Goal: Contribute content: Contribute content

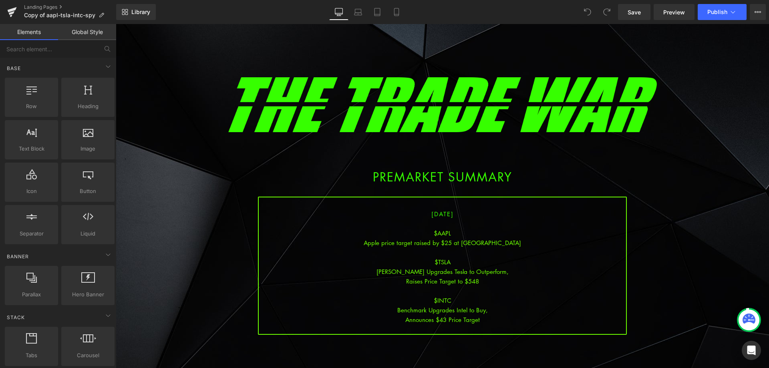
click at [442, 233] on div "$AAPL" at bounding box center [442, 233] width 367 height 10
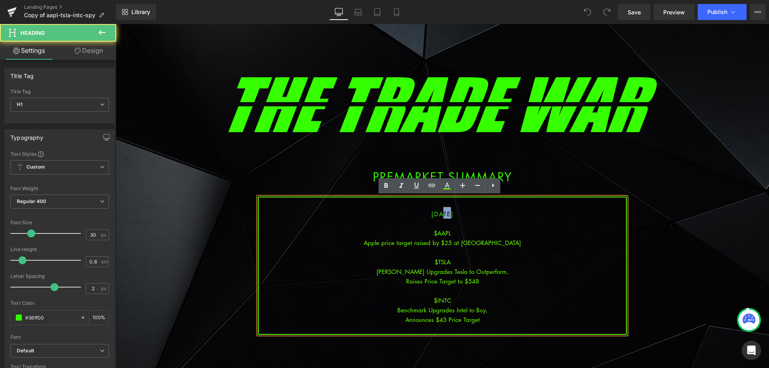
drag, startPoint x: 440, startPoint y: 212, endPoint x: 429, endPoint y: 212, distance: 10.8
click at [431, 212] on span "[DATE]" at bounding box center [442, 214] width 22 height 8
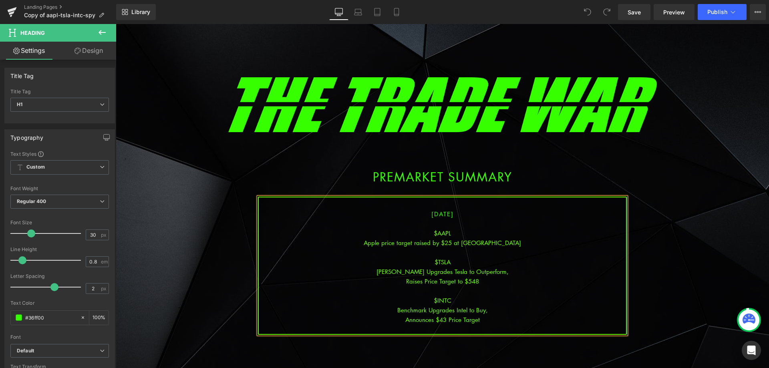
click at [444, 243] on div "Apple price target raised by $25 at [GEOGRAPHIC_DATA]" at bounding box center [442, 243] width 367 height 10
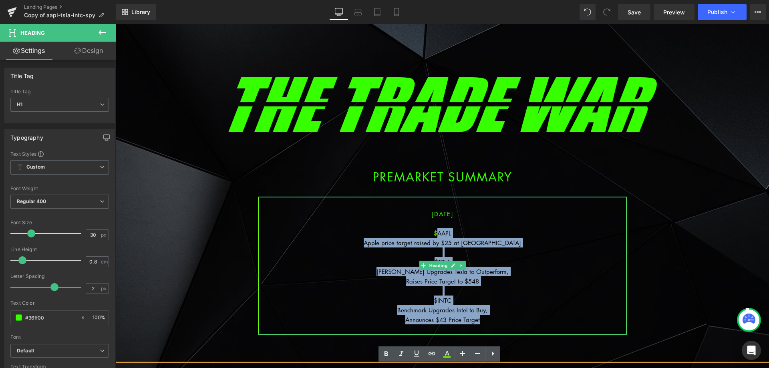
drag, startPoint x: 485, startPoint y: 319, endPoint x: 435, endPoint y: 232, distance: 100.1
click at [435, 232] on div "[DATE] $AAPL Apple price target raised by $25 at JPMorgan $TSLA [PERSON_NAME] U…" at bounding box center [442, 266] width 369 height 138
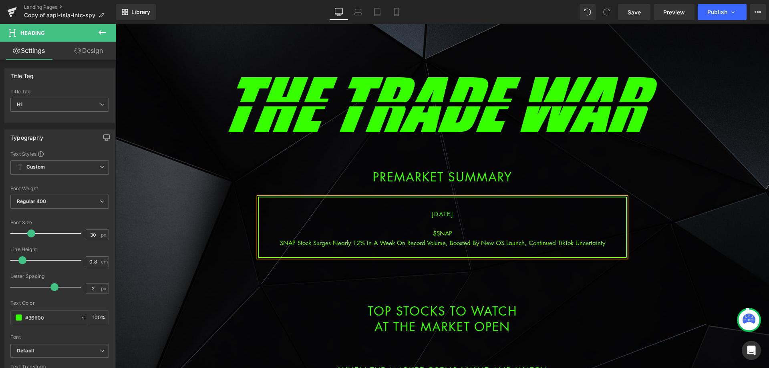
click at [406, 241] on div "SNAP Stock Surges Nearly 12% In A Week On Record Volume, Boosted By New OS Laun…" at bounding box center [442, 243] width 367 height 10
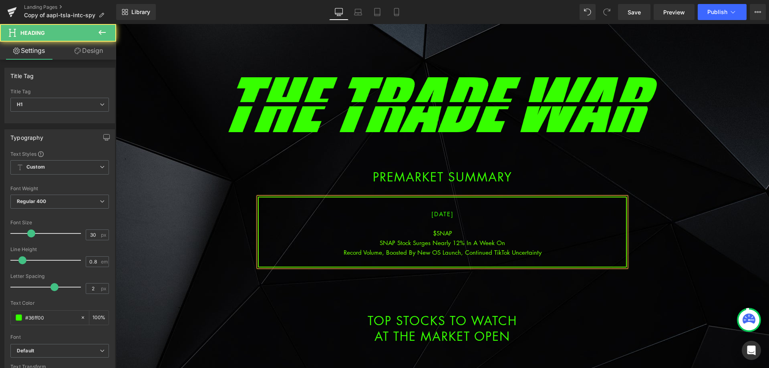
click at [460, 253] on div "Record Volume, Boosted By New OS Launch, Continued TikTok Uncertainty" at bounding box center [442, 252] width 367 height 10
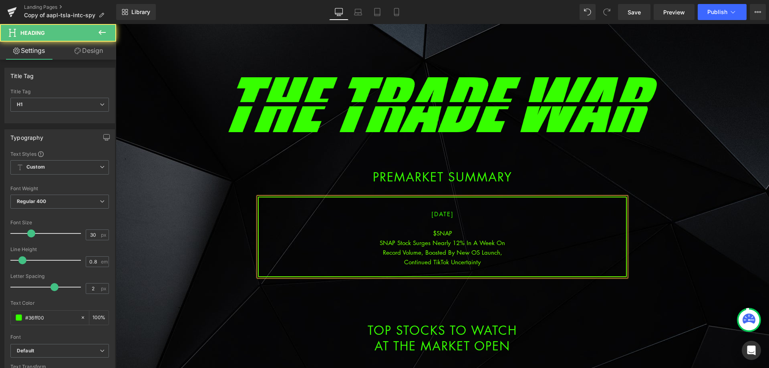
click at [486, 260] on div "Continued TikTok Uncertainty" at bounding box center [442, 262] width 367 height 10
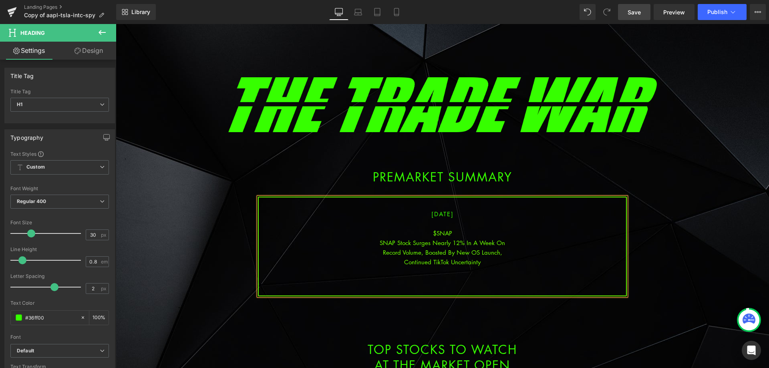
click at [633, 6] on link "Save" at bounding box center [634, 12] width 32 height 16
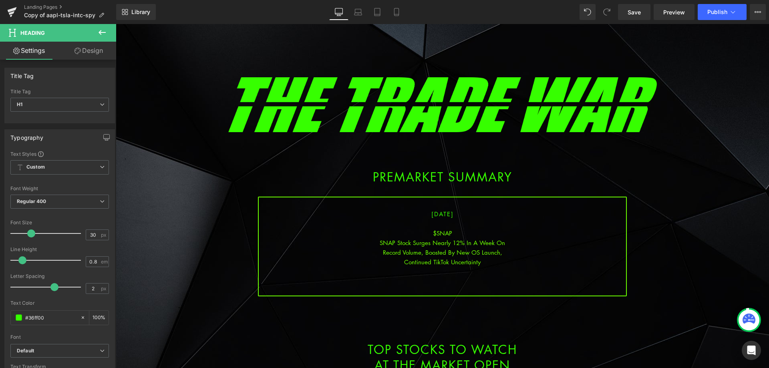
click at [440, 274] on div at bounding box center [442, 272] width 367 height 10
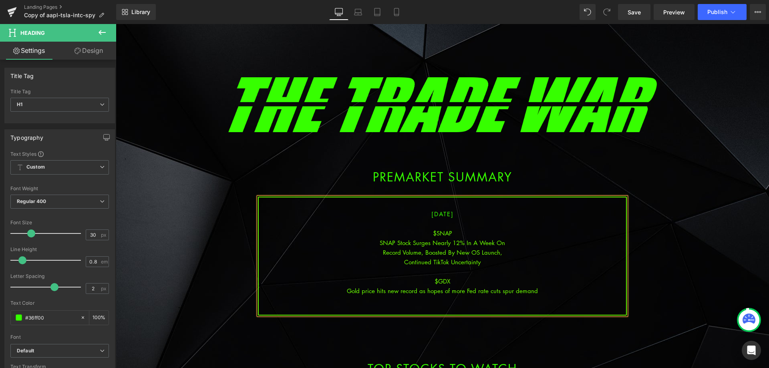
click at [450, 291] on div "Gold price hits new record as hopes of more Fed rate cuts spur demand" at bounding box center [442, 291] width 367 height 10
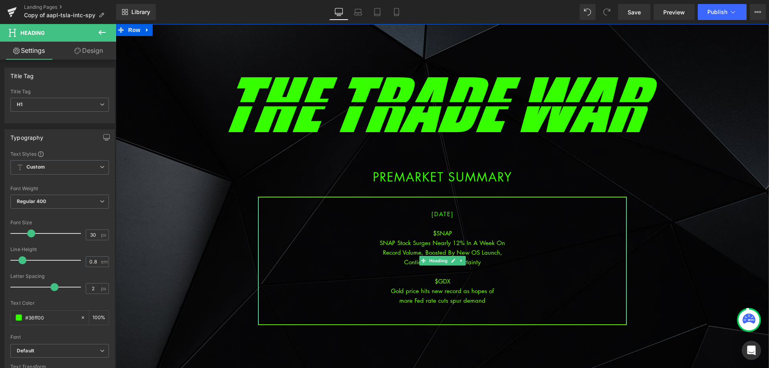
click at [471, 299] on div "more Fed rate cuts spur demand" at bounding box center [442, 301] width 367 height 10
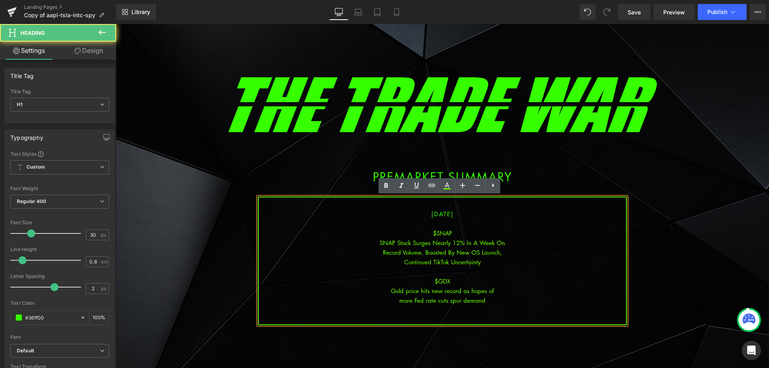
click at [489, 302] on div "more Fed rate cuts spur demand" at bounding box center [442, 301] width 367 height 10
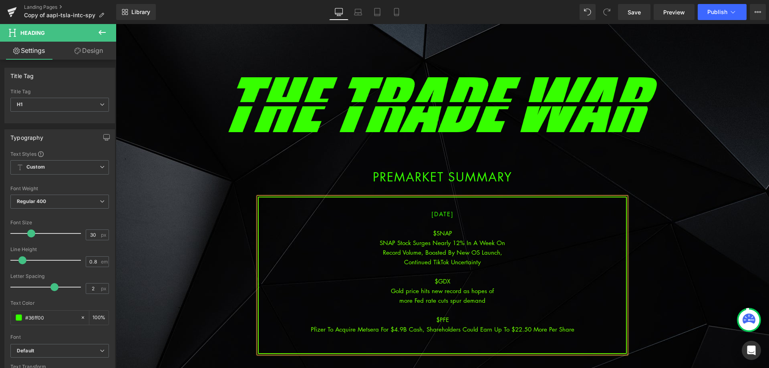
click at [422, 328] on div "Pfizer To Acquire Metsera For $4.9B Cash, Shareholders Could Earn Up To $22.50 …" at bounding box center [442, 329] width 367 height 10
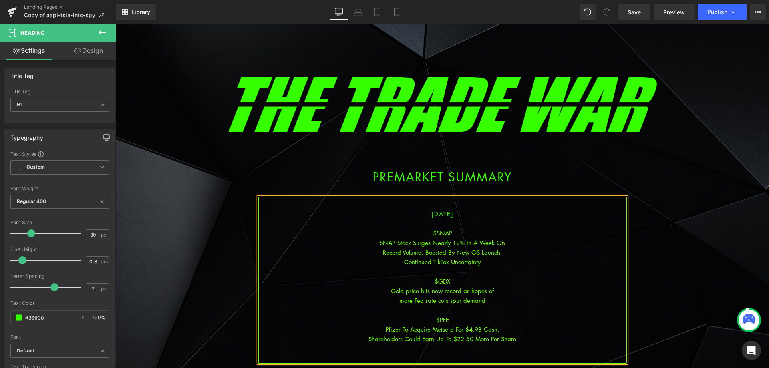
click at [472, 340] on div "Shareholders Could Earn Up To $22.50 More Per Share" at bounding box center [442, 339] width 367 height 10
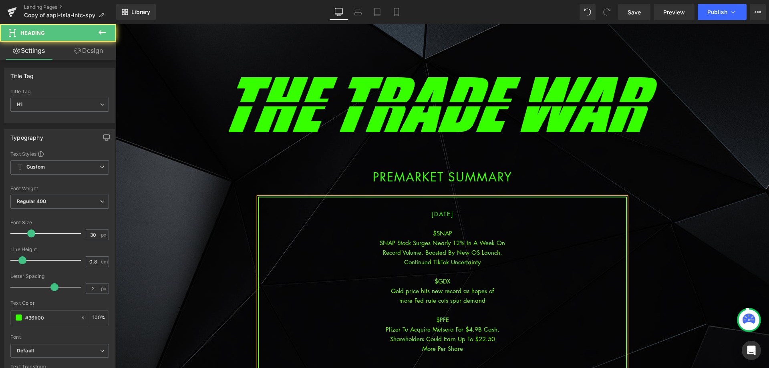
click at [495, 348] on div "More Per Share" at bounding box center [442, 349] width 367 height 10
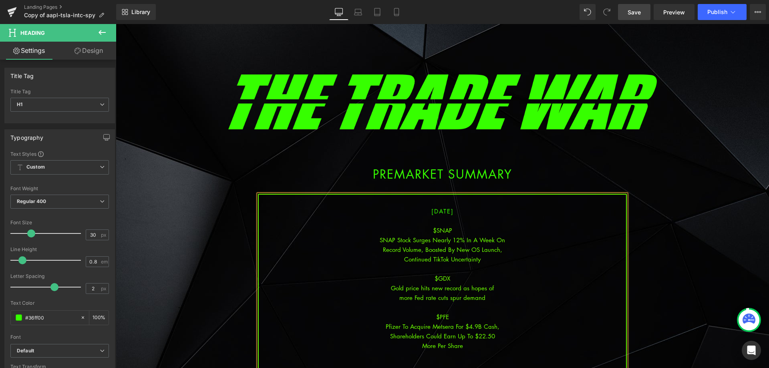
click at [633, 9] on span "Save" at bounding box center [633, 12] width 13 height 8
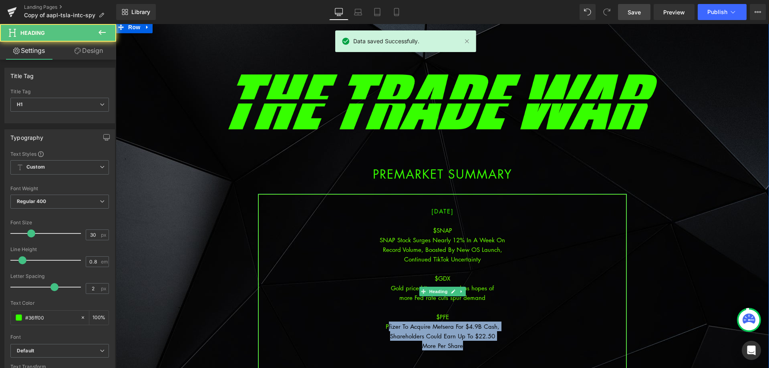
drag, startPoint x: 464, startPoint y: 348, endPoint x: 386, endPoint y: 331, distance: 80.8
click at [386, 331] on div "[DATE] $SNAP SNAP Stock Surges Nearly 12% In A Week On Record Volume, Boosted B…" at bounding box center [442, 292] width 369 height 196
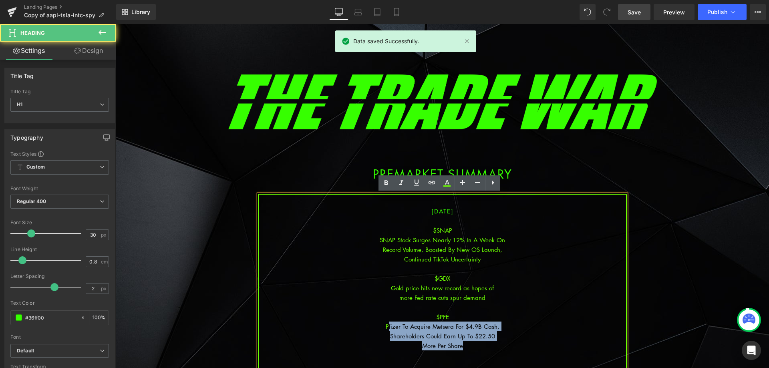
click at [443, 336] on div "Shareholders Could Earn Up To $22.50" at bounding box center [442, 336] width 367 height 10
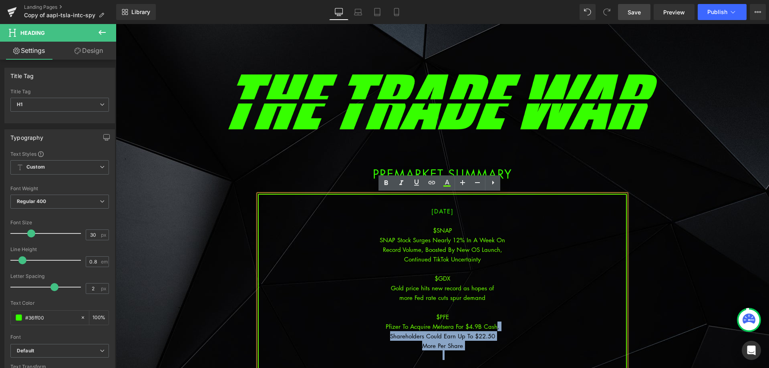
drag, startPoint x: 483, startPoint y: 338, endPoint x: 491, endPoint y: 326, distance: 14.1
click at [491, 326] on div "[DATE] $SNAP SNAP Stock Surges Nearly 12% In A Week On Record Volume, Boosted B…" at bounding box center [442, 292] width 369 height 196
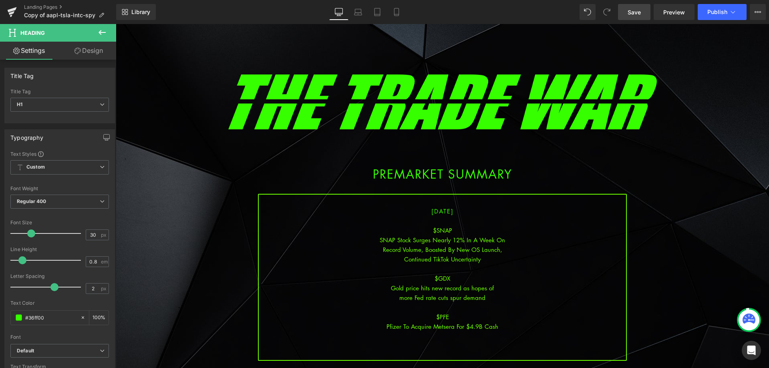
click at [650, 12] on link "Save" at bounding box center [634, 12] width 32 height 16
click at [458, 342] on div at bounding box center [442, 346] width 367 height 10
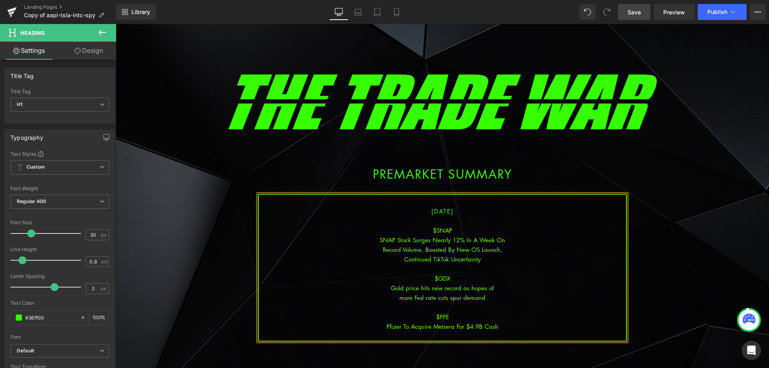
click at [641, 7] on link "Save" at bounding box center [634, 12] width 32 height 16
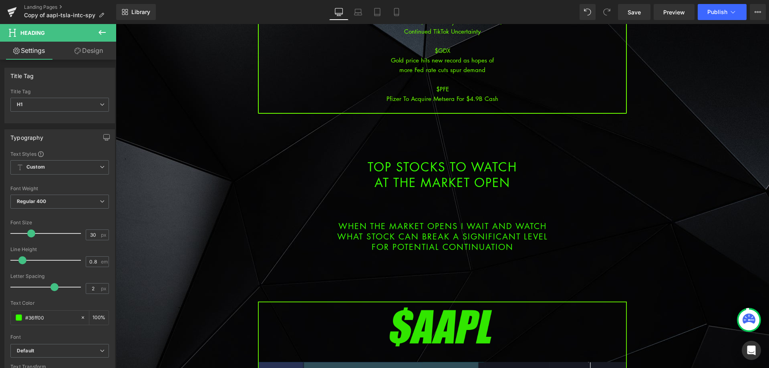
scroll to position [323, 0]
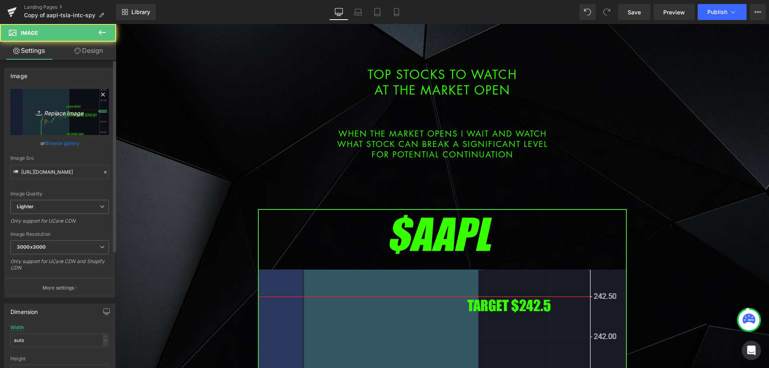
click at [64, 127] on link "Replace Image" at bounding box center [59, 112] width 99 height 46
type input "C:\fakepath\snap.png"
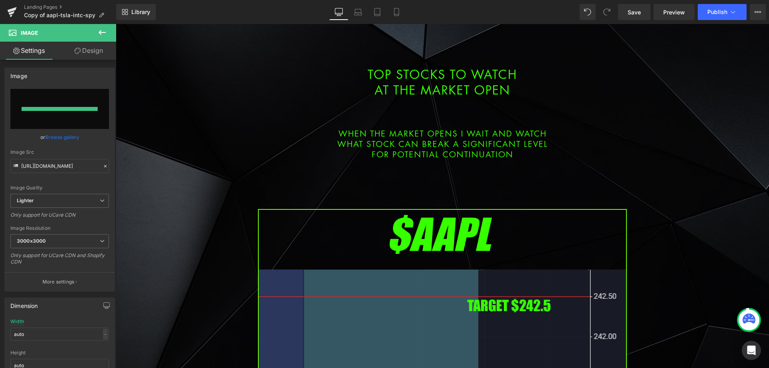
type input "[URL][DOMAIN_NAME]"
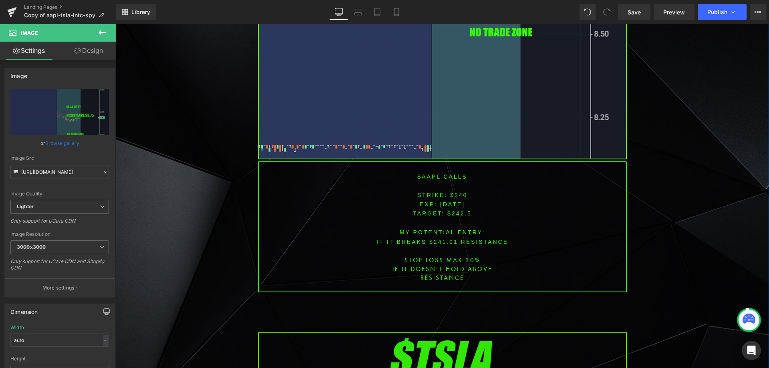
scroll to position [924, 0]
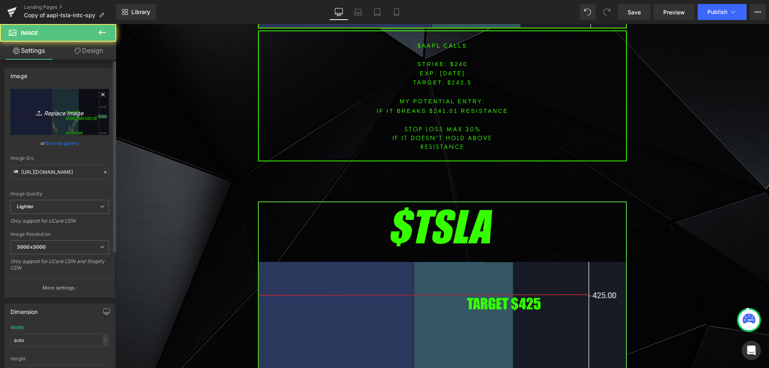
click at [36, 99] on link "Replace Image" at bounding box center [59, 112] width 99 height 46
type input "C:\fakepath\pfe.png"
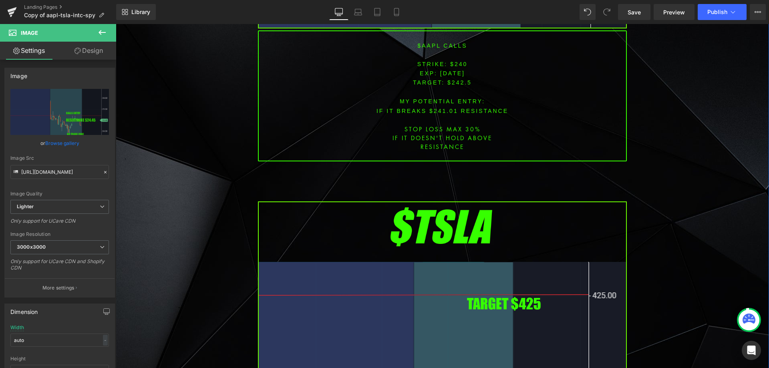
type input "[URL][DOMAIN_NAME]"
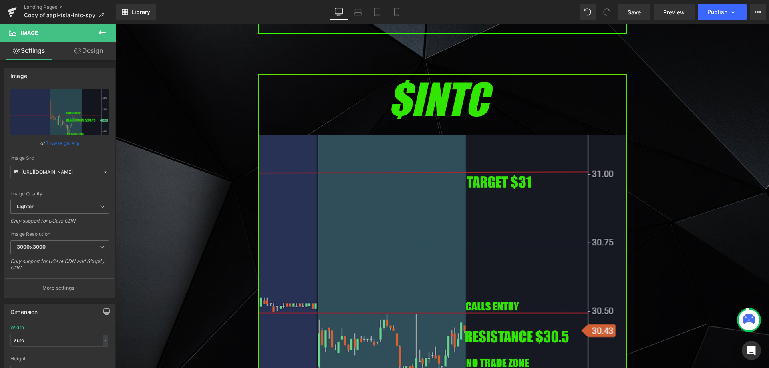
scroll to position [1805, 0]
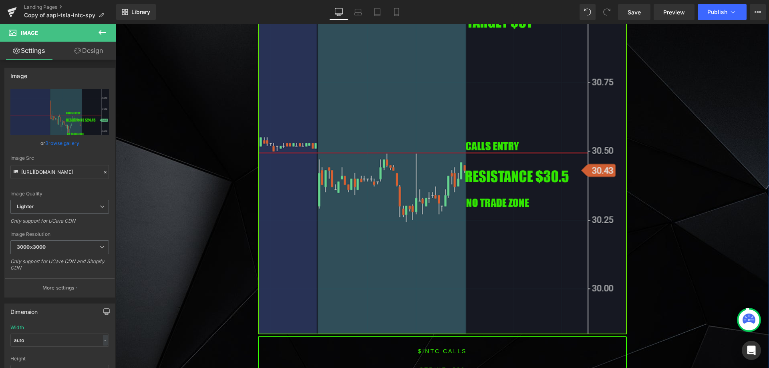
click at [310, 171] on img at bounding box center [442, 124] width 369 height 420
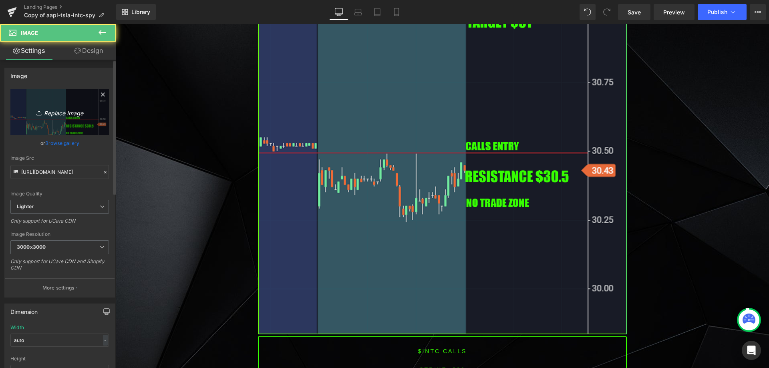
click at [80, 126] on link "Replace Image" at bounding box center [59, 112] width 99 height 46
type input "C:\fakepath\gdx.png"
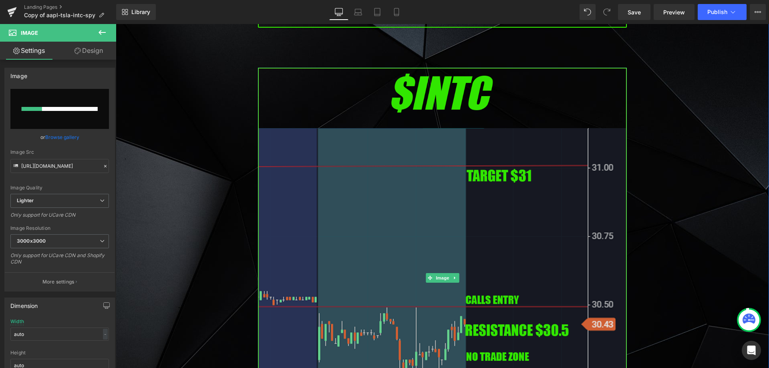
scroll to position [1645, 0]
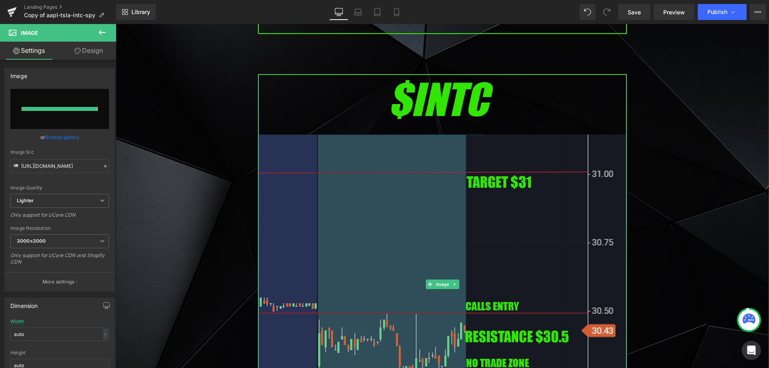
type input "[URL][DOMAIN_NAME]"
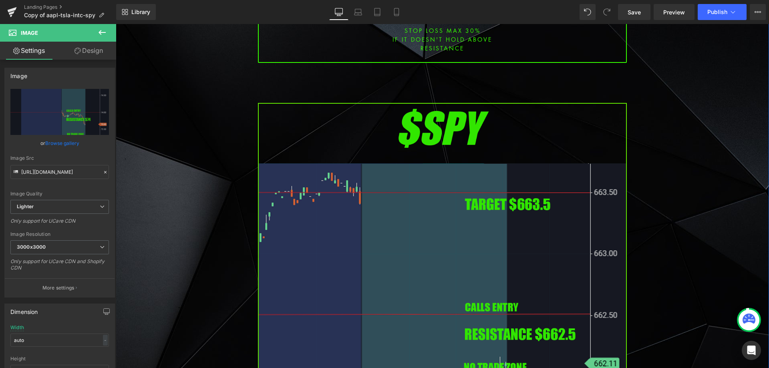
scroll to position [2325, 0]
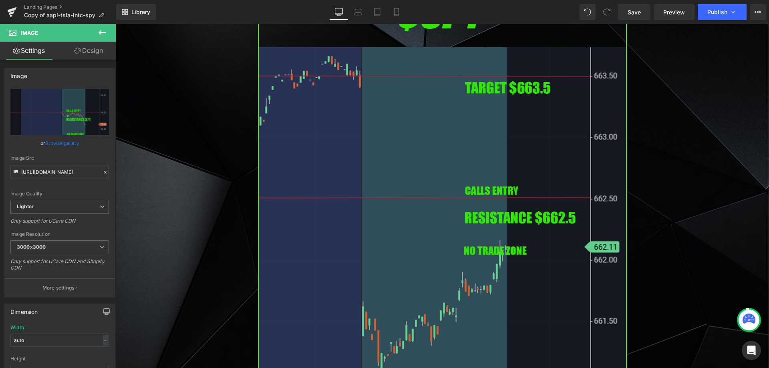
click at [364, 145] on img at bounding box center [442, 196] width 369 height 420
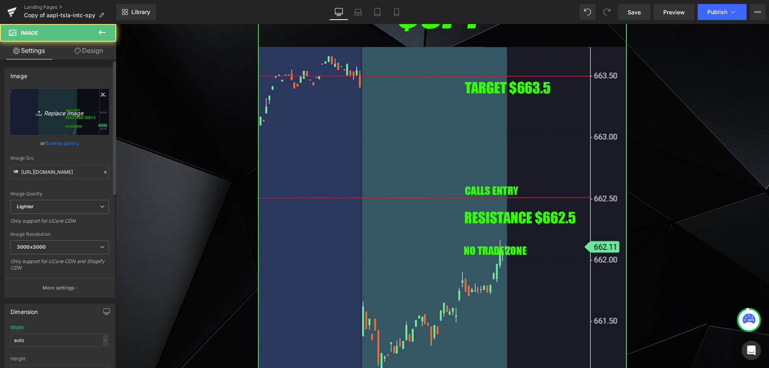
click at [94, 112] on link "Replace Image" at bounding box center [59, 112] width 99 height 46
type input "C:\fakepath\SPY.png"
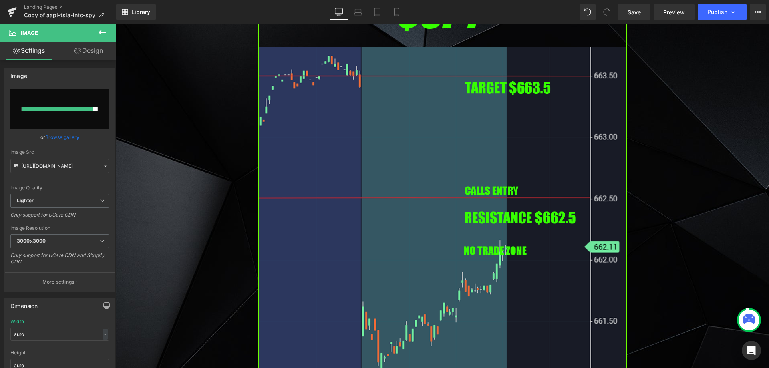
type input "[URL][DOMAIN_NAME]"
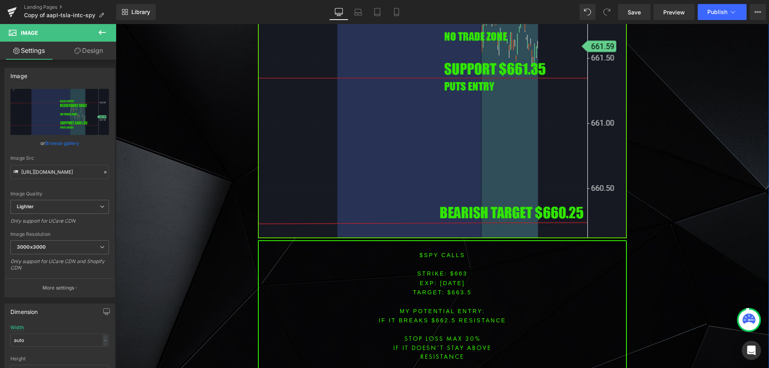
scroll to position [2485, 0]
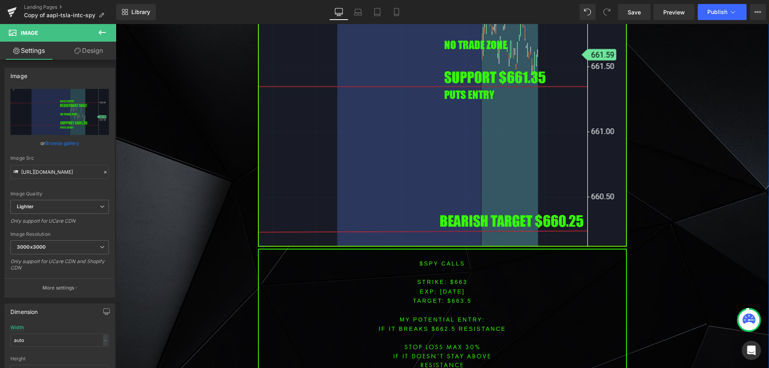
click at [425, 268] on p at bounding box center [442, 272] width 367 height 9
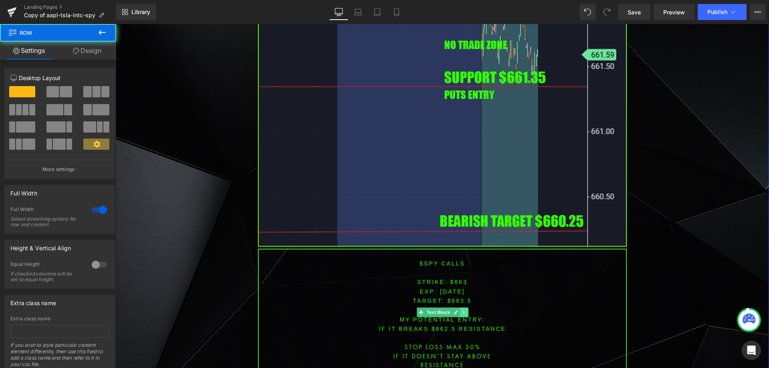
click at [462, 310] on icon at bounding box center [464, 312] width 4 height 5
click at [457, 310] on icon at bounding box center [459, 312] width 4 height 4
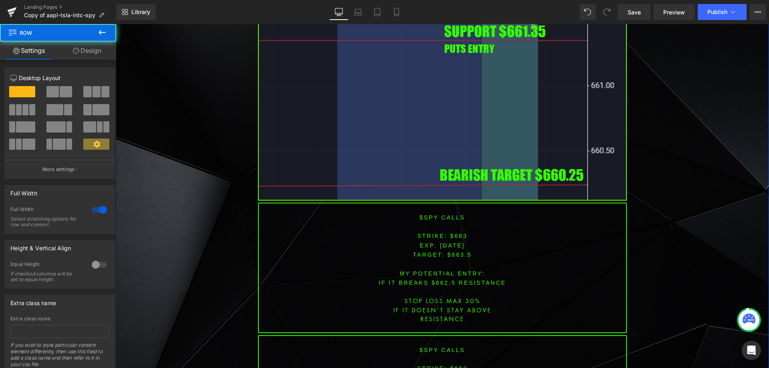
scroll to position [2596, 0]
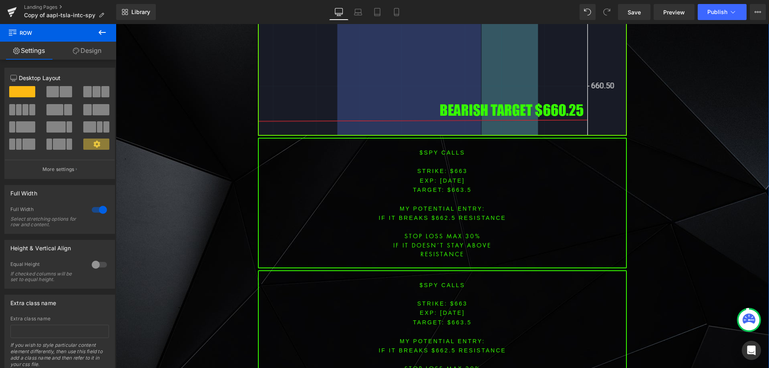
click at [446, 282] on font "$spy calls" at bounding box center [443, 285] width 46 height 6
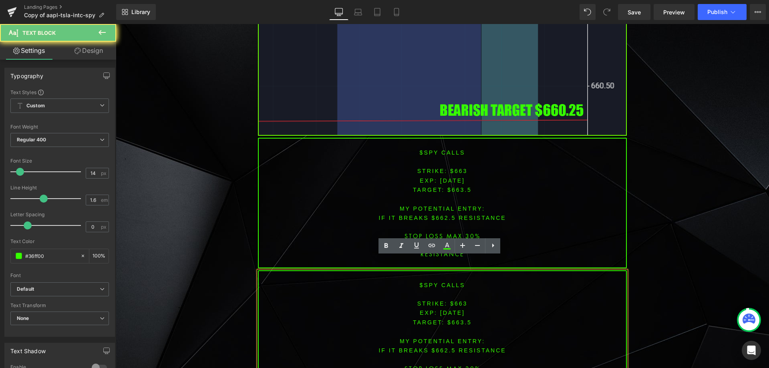
click at [446, 282] on font "$spy calls" at bounding box center [443, 285] width 46 height 6
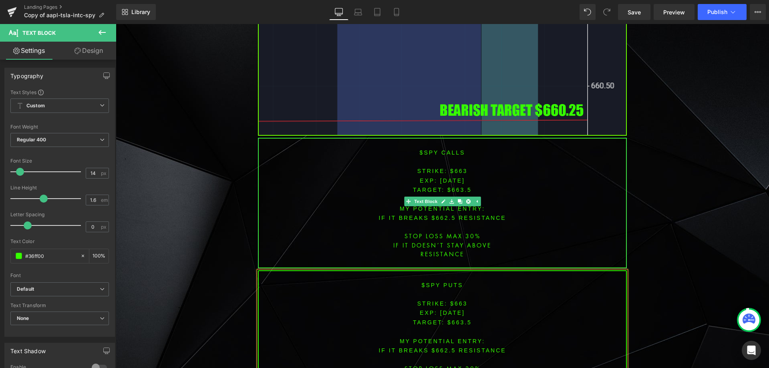
click at [456, 168] on font "STRIKE: $663" at bounding box center [442, 171] width 50 height 6
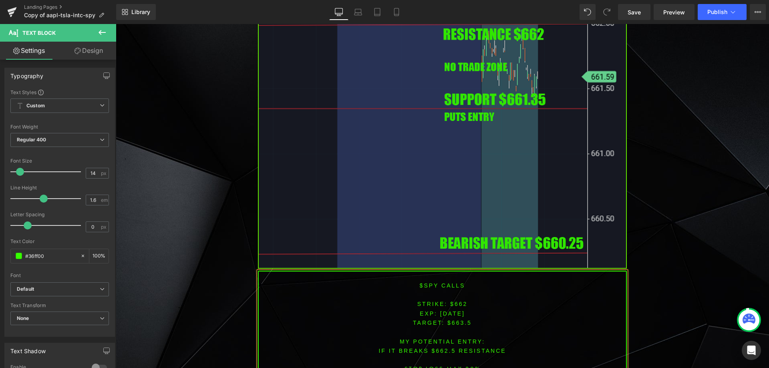
scroll to position [2476, 0]
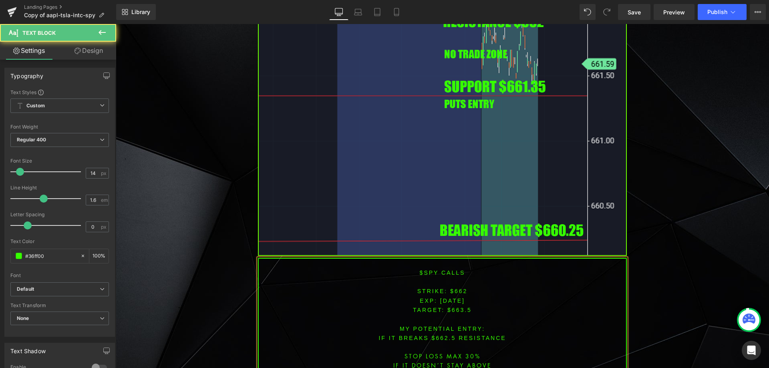
click at [453, 298] on span "[DATE]" at bounding box center [452, 301] width 25 height 6
click at [456, 307] on span "TARGET: $663.5" at bounding box center [442, 310] width 59 height 6
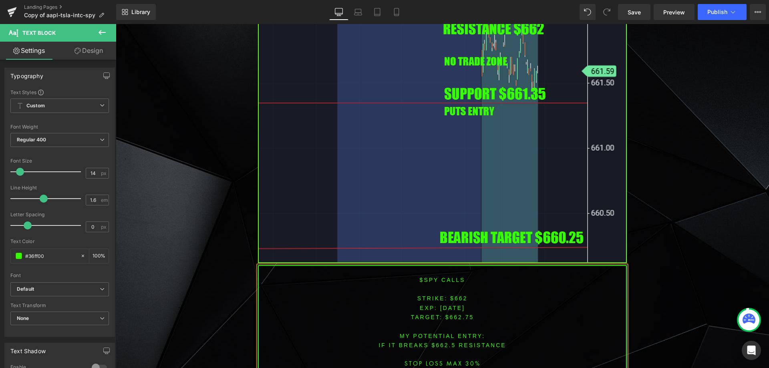
scroll to position [2489, 0]
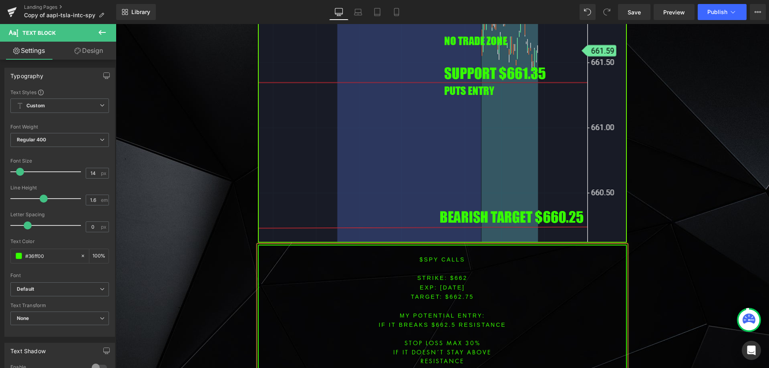
click at [436, 322] on font "IF IT breaks $662.5 resistance" at bounding box center [441, 325] width 127 height 6
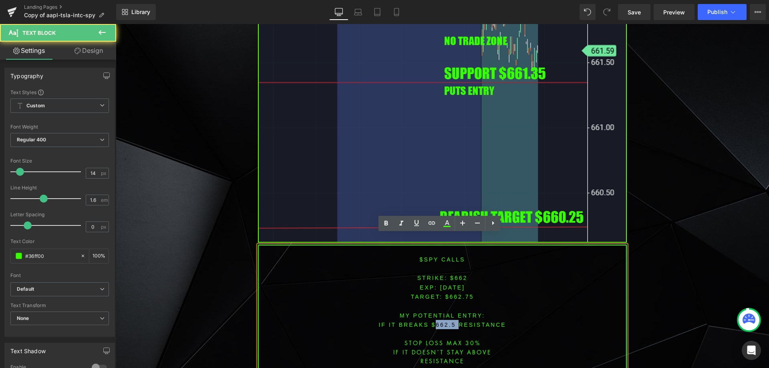
click at [436, 322] on font "IF IT breaks $662.5 resistance" at bounding box center [441, 325] width 127 height 6
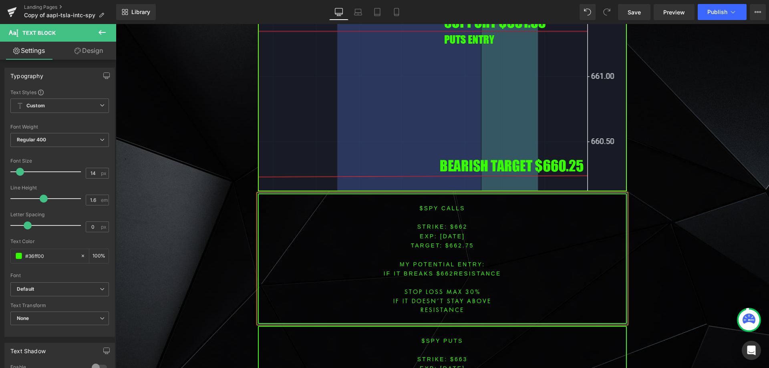
scroll to position [2556, 0]
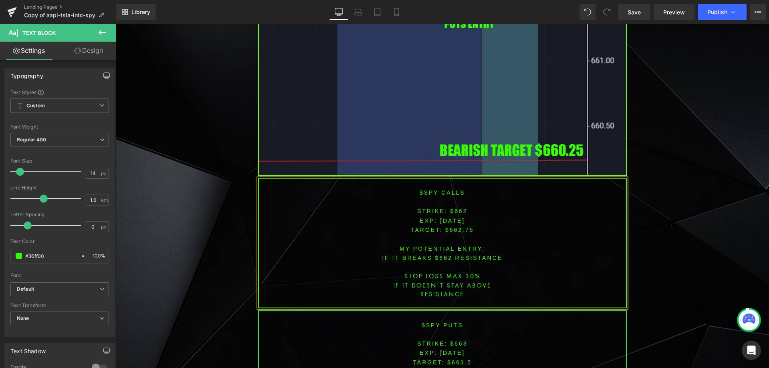
click at [456, 340] on font "STRIKE: $663" at bounding box center [442, 343] width 50 height 6
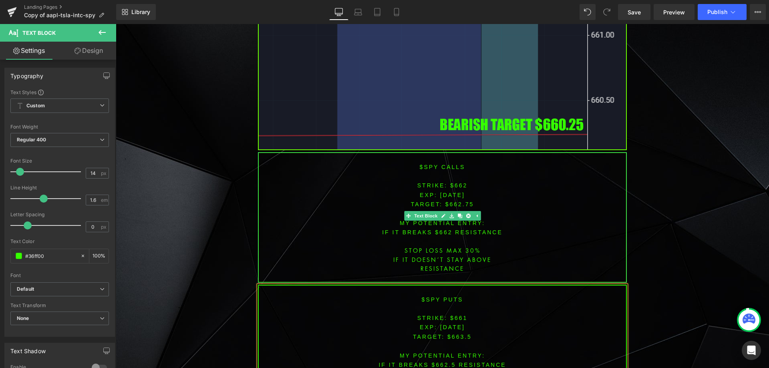
scroll to position [2600, 0]
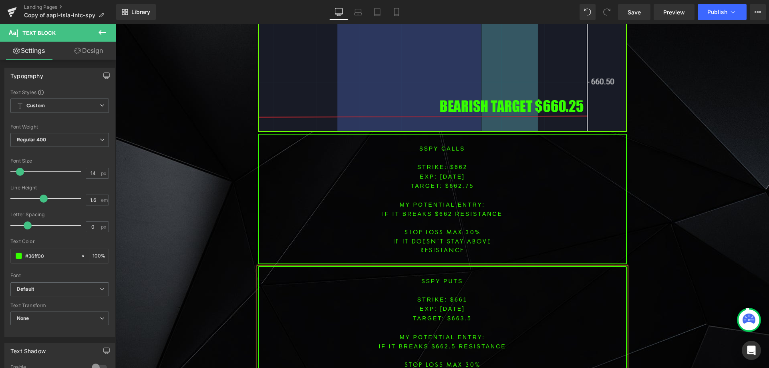
click at [452, 315] on span "TARGET: $663.5" at bounding box center [442, 318] width 59 height 6
click at [452, 306] on span "[DATE]" at bounding box center [452, 309] width 25 height 6
click at [451, 315] on span "TARGET: $663.5" at bounding box center [442, 318] width 59 height 6
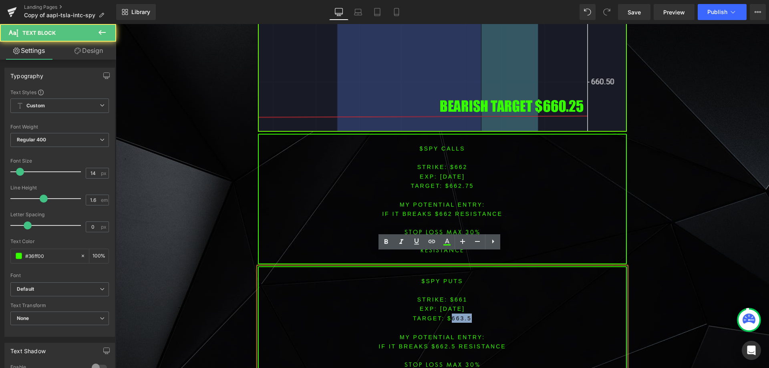
click at [451, 315] on span "TARGET: $663.5" at bounding box center [442, 318] width 59 height 6
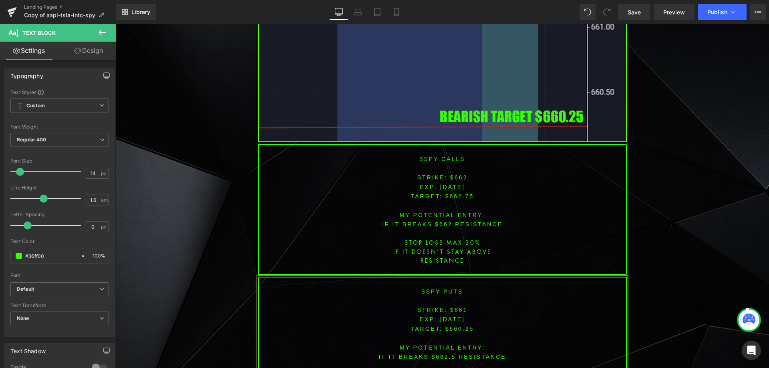
scroll to position [2618, 0]
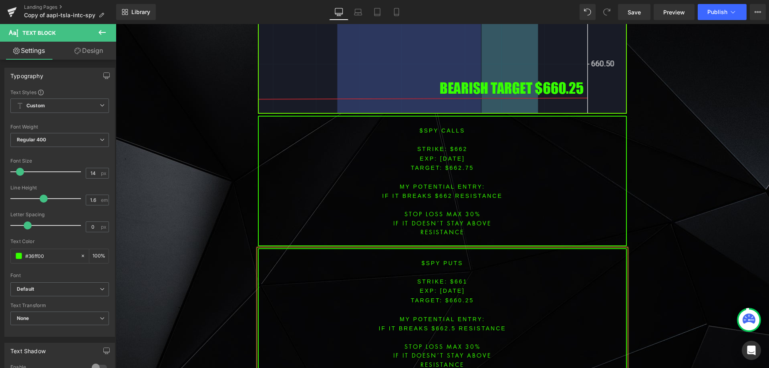
click at [442, 325] on font "IF IT breaks $662.5 resistance" at bounding box center [441, 328] width 127 height 6
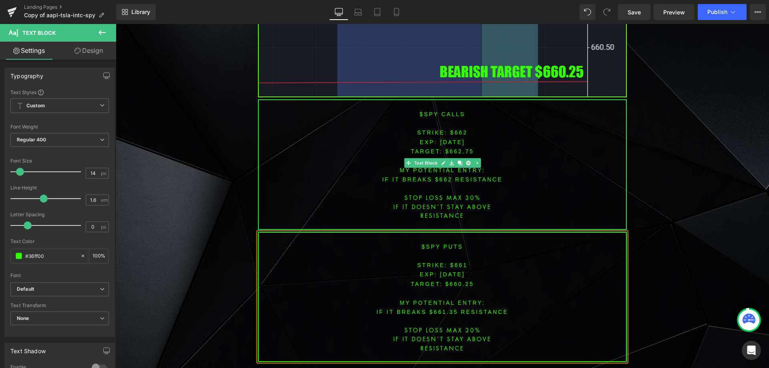
scroll to position [2646, 0]
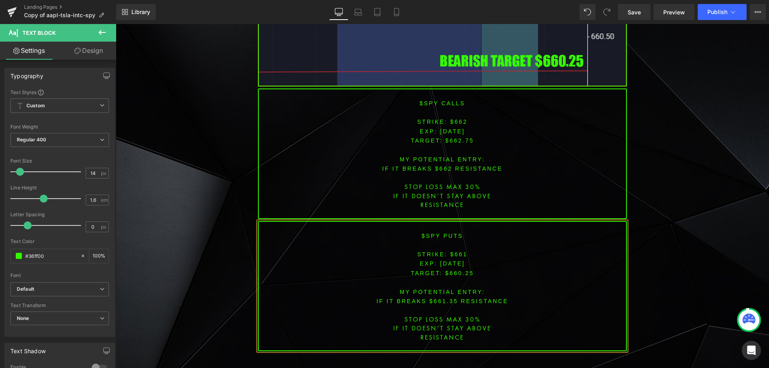
click at [469, 298] on font "IF IT breaks $661.35 resistance" at bounding box center [442, 301] width 132 height 6
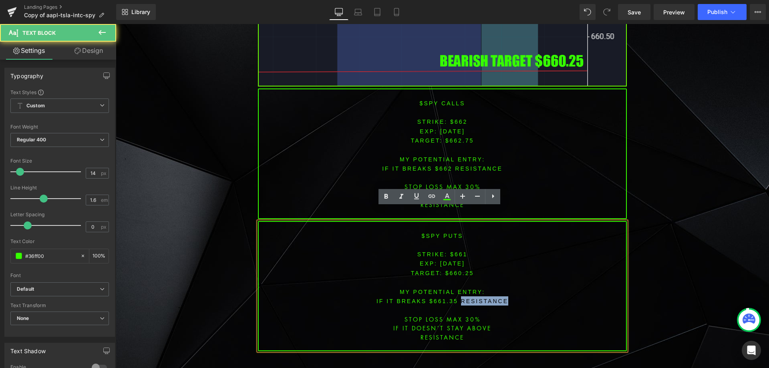
click at [469, 298] on font "IF IT breaks $661.35 resistance" at bounding box center [442, 301] width 132 height 6
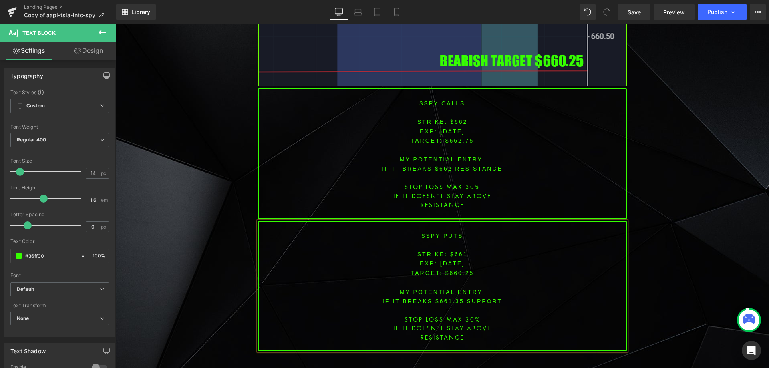
click at [477, 324] on p "IF IT DOESN´T STAY above" at bounding box center [442, 328] width 367 height 9
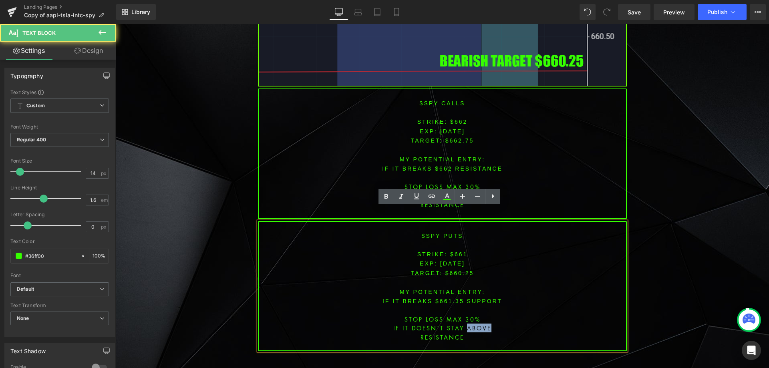
click at [477, 324] on p "IF IT DOESN´T STAY above" at bounding box center [442, 328] width 367 height 9
click at [442, 333] on p "resistance" at bounding box center [442, 337] width 367 height 9
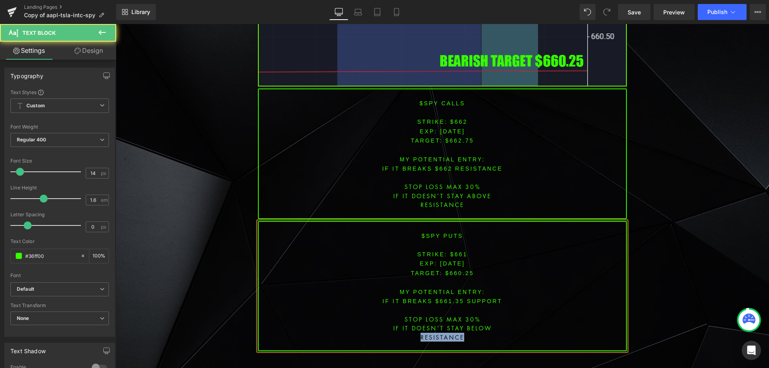
click at [442, 333] on p "resistance" at bounding box center [442, 337] width 367 height 9
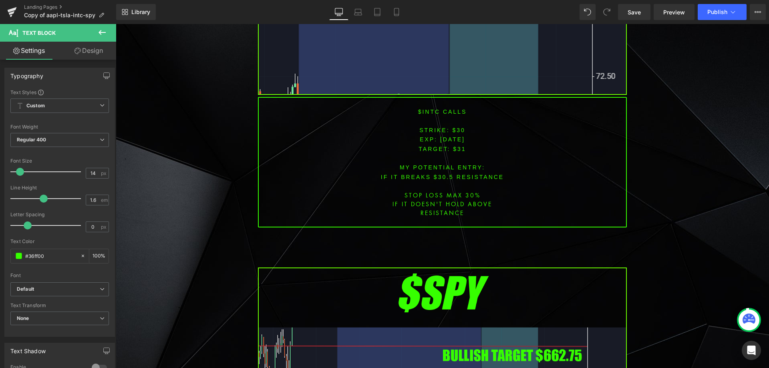
scroll to position [2045, 0]
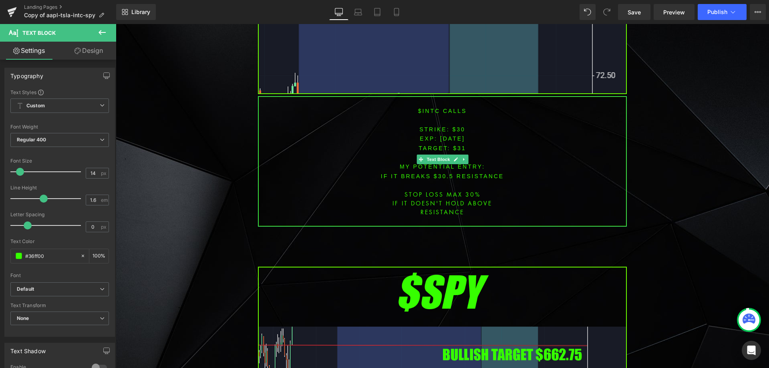
click at [424, 108] on font "$intc CALLS" at bounding box center [442, 111] width 49 height 6
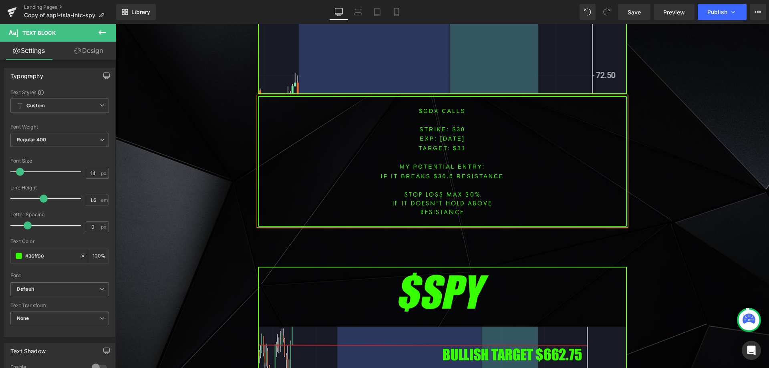
click at [455, 135] on span "[DATE]" at bounding box center [452, 138] width 25 height 6
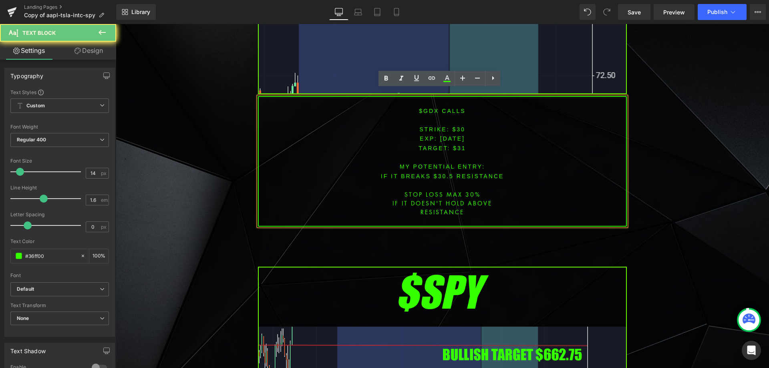
click at [455, 135] on span "[DATE]" at bounding box center [452, 138] width 25 height 6
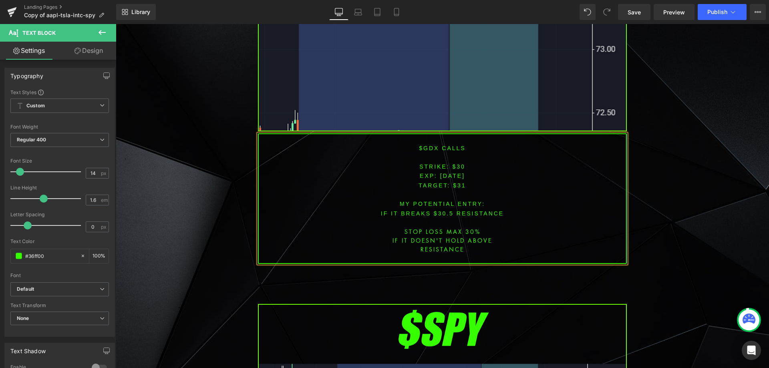
scroll to position [2005, 0]
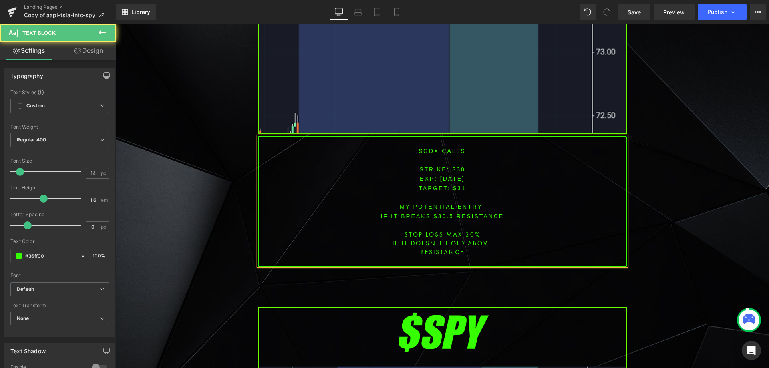
click at [454, 166] on font "STRIKE: $30" at bounding box center [442, 169] width 46 height 6
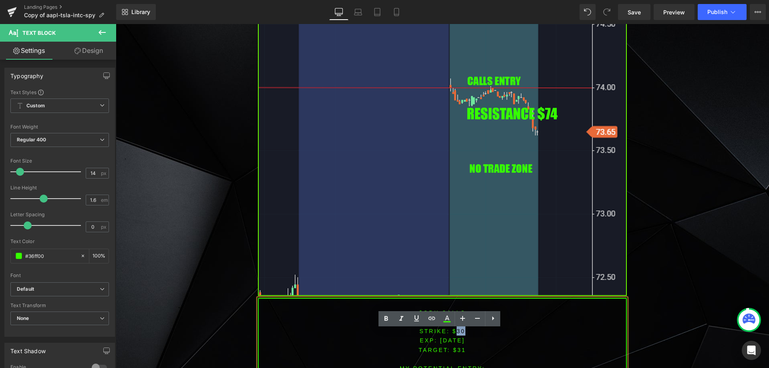
scroll to position [1845, 0]
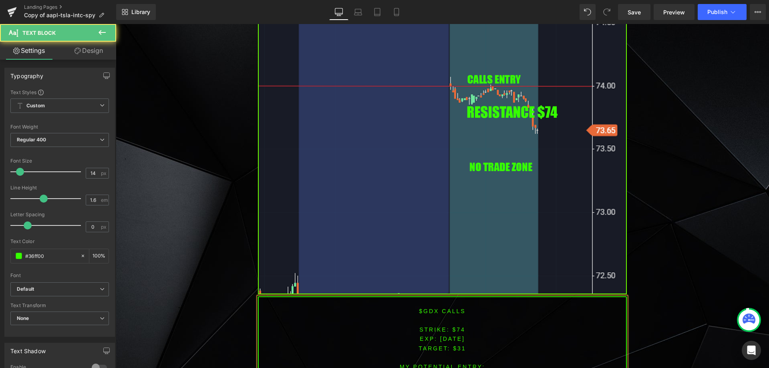
click at [458, 344] on p "TARGET: $31" at bounding box center [442, 348] width 367 height 9
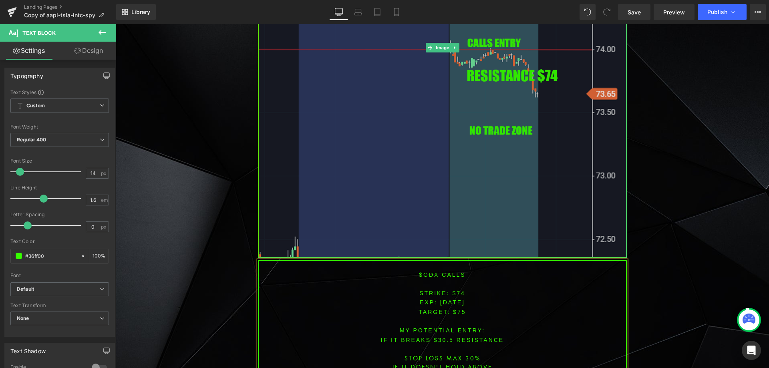
scroll to position [1900, 0]
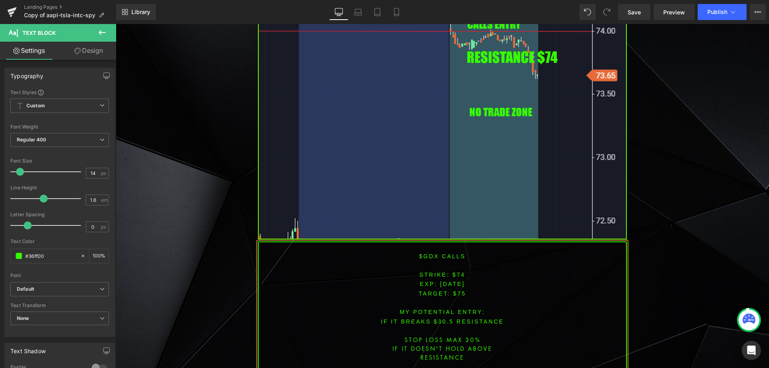
click at [443, 318] on font "IF IT BREAKS $30.5 resistance" at bounding box center [442, 321] width 123 height 6
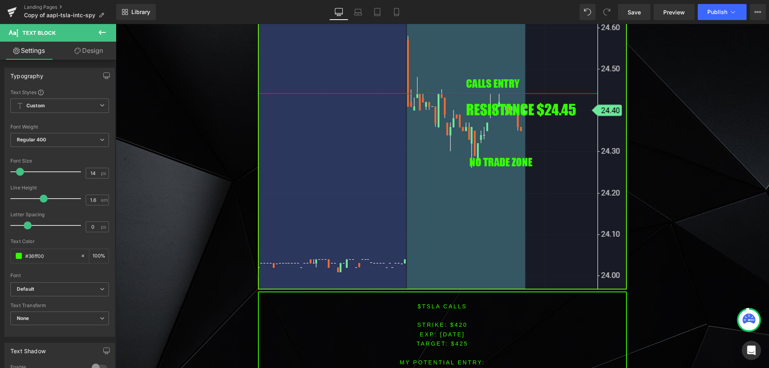
scroll to position [1326, 0]
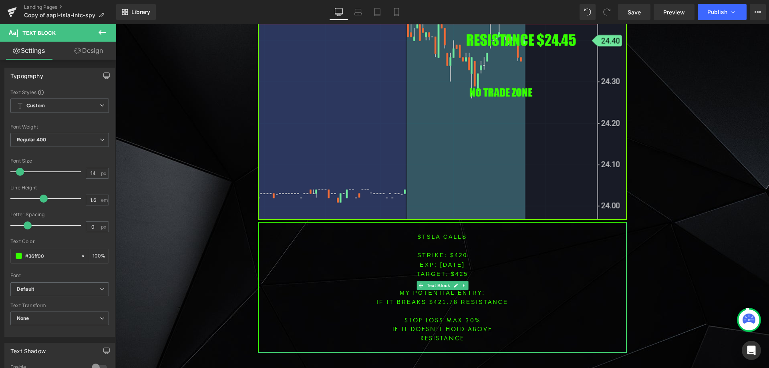
click at [430, 233] on font "$tsla CALLS" at bounding box center [442, 236] width 49 height 6
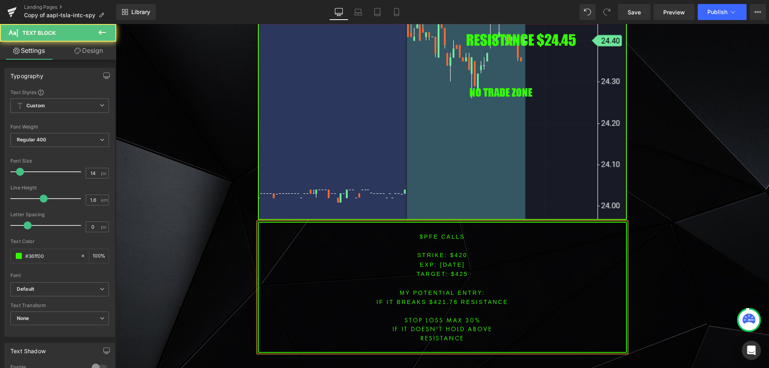
click at [452, 261] on span "[DATE]" at bounding box center [452, 264] width 25 height 6
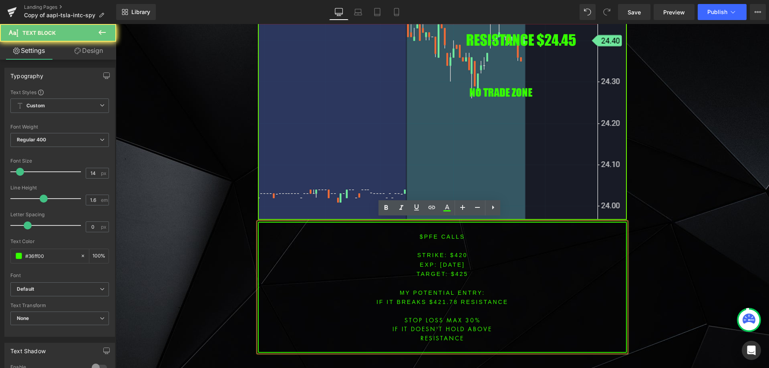
click at [452, 261] on span "[DATE]" at bounding box center [452, 264] width 25 height 6
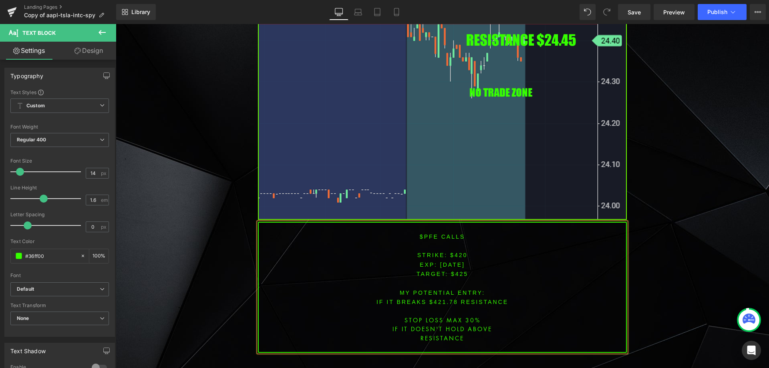
click at [456, 252] on font "STRIKE: $420" at bounding box center [442, 255] width 50 height 6
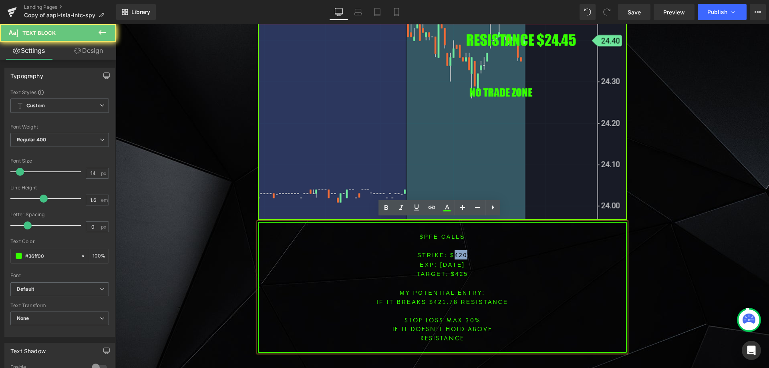
click at [456, 252] on font "STRIKE: $420" at bounding box center [442, 255] width 50 height 6
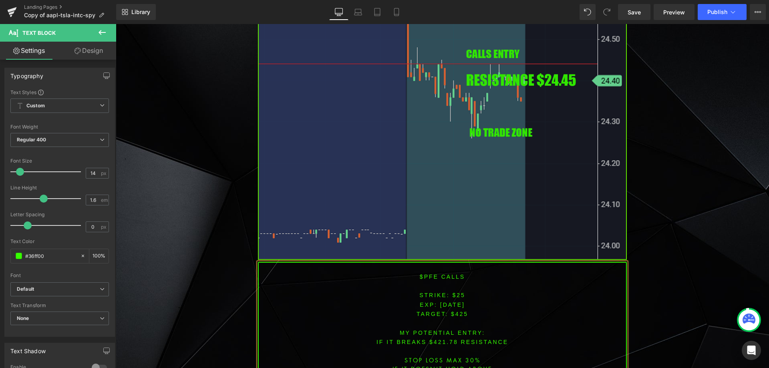
scroll to position [1292, 0]
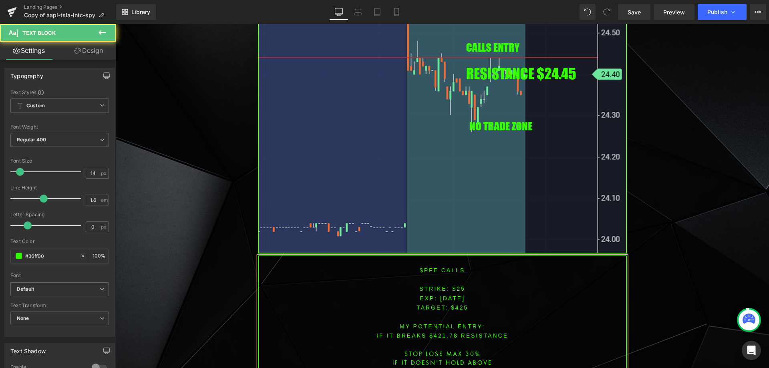
click at [455, 285] on font "STRIKE: $25" at bounding box center [442, 288] width 46 height 6
click at [458, 304] on span "TARGET: $425" at bounding box center [442, 307] width 52 height 6
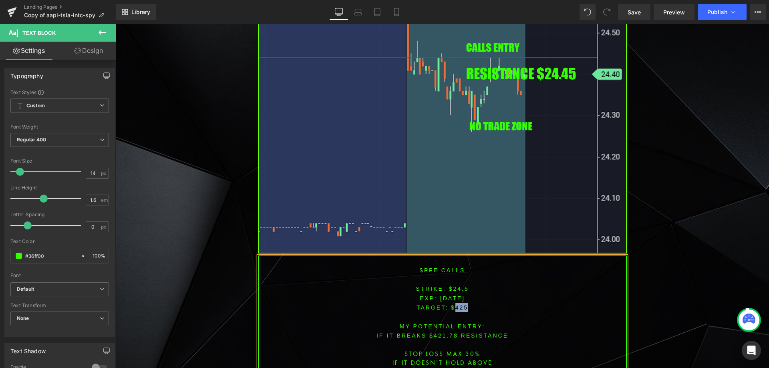
click at [458, 304] on span "TARGET: $425" at bounding box center [442, 307] width 52 height 6
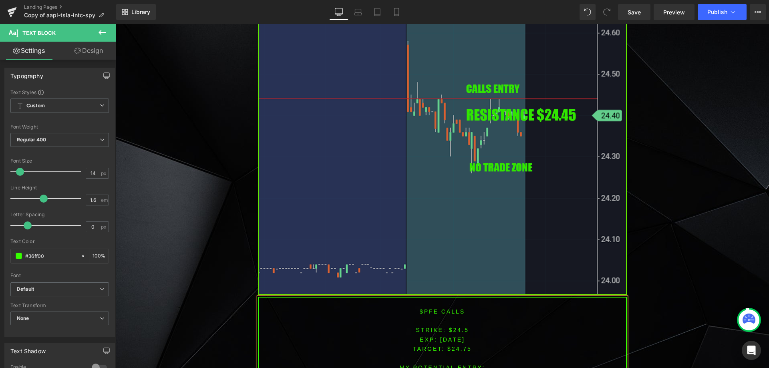
scroll to position [1310, 0]
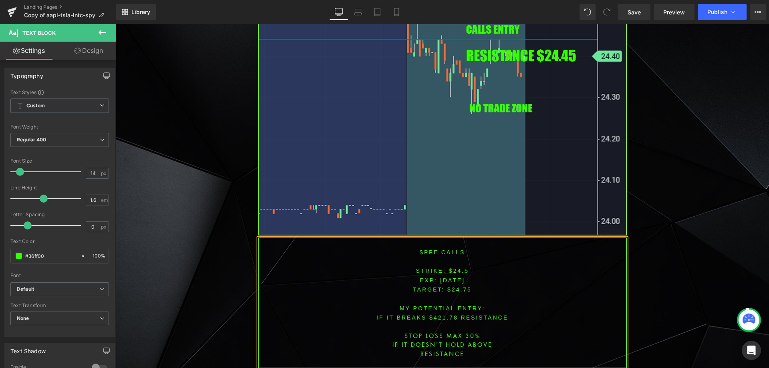
click at [439, 314] on font "IF IT BREAKS $421.78 resistance" at bounding box center [442, 317] width 132 height 6
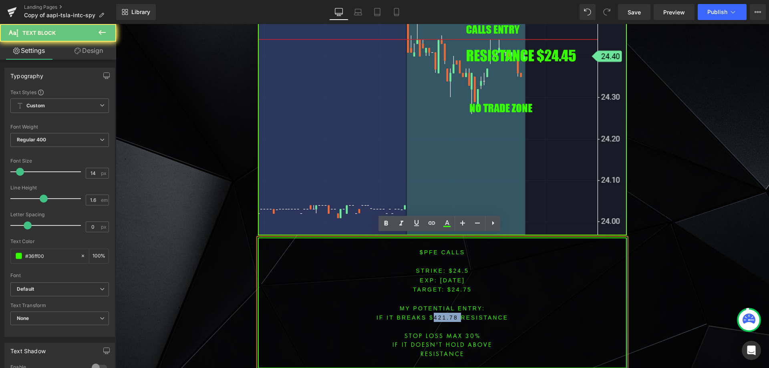
click at [439, 314] on font "IF IT BREAKS $421.78 resistance" at bounding box center [442, 317] width 132 height 6
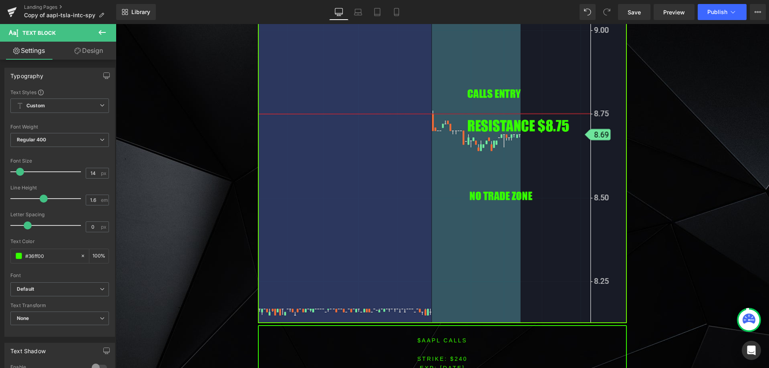
scroll to position [776, 0]
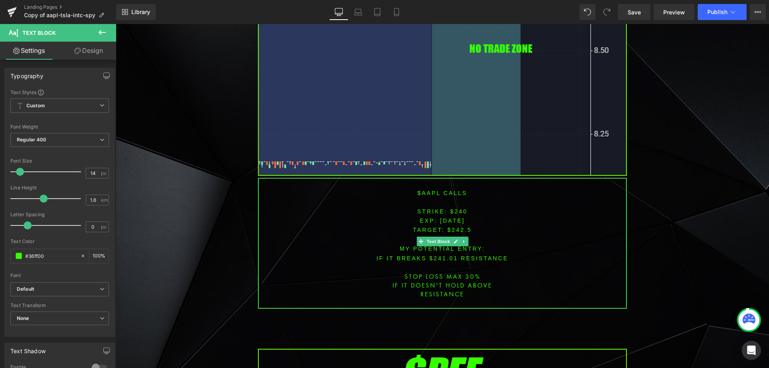
click at [426, 194] on font "$aapl CALLS" at bounding box center [442, 193] width 50 height 6
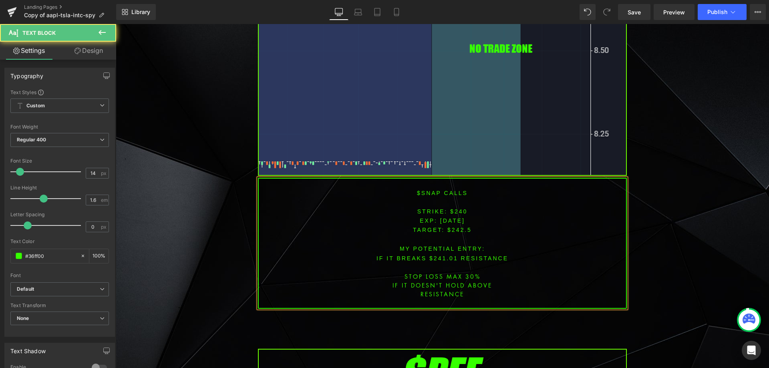
click at [456, 219] on span "[DATE]" at bounding box center [452, 220] width 25 height 6
click at [458, 212] on font "STRIKE: $240" at bounding box center [442, 211] width 50 height 6
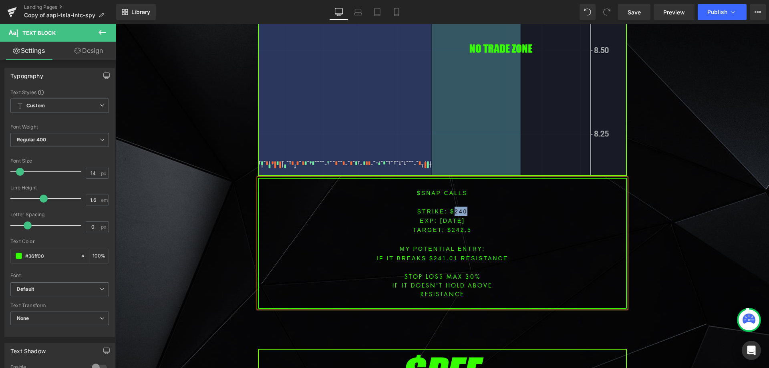
click at [458, 212] on font "STRIKE: $240" at bounding box center [442, 211] width 50 height 6
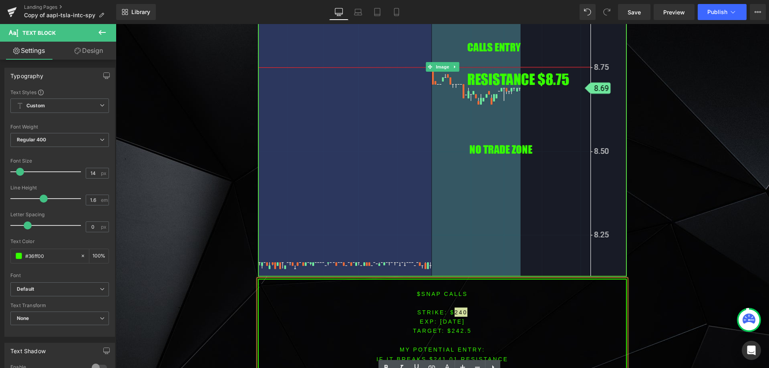
scroll to position [696, 0]
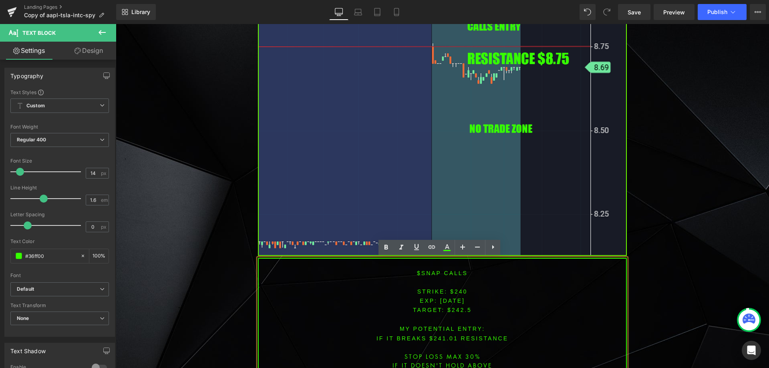
click at [474, 300] on p "EXP: [DATE]" at bounding box center [442, 300] width 367 height 9
click at [458, 294] on p "STRIKE: $240" at bounding box center [442, 291] width 367 height 9
click at [457, 293] on font "STRIKE: $240" at bounding box center [442, 291] width 50 height 6
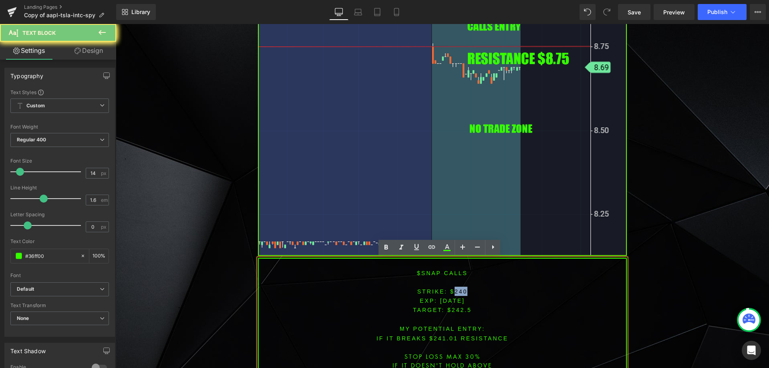
click at [457, 293] on font "STRIKE: $240" at bounding box center [442, 291] width 50 height 6
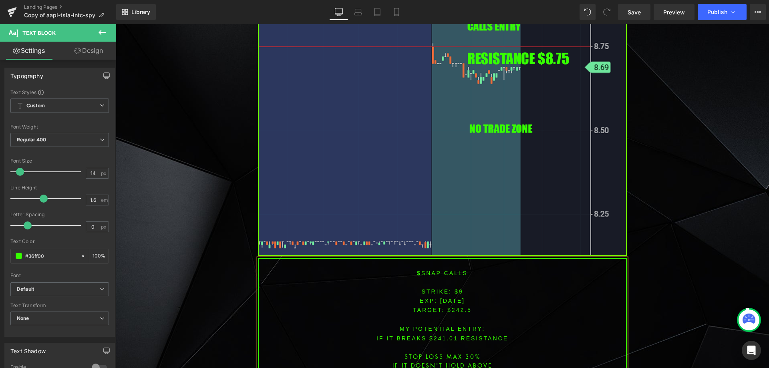
click at [455, 307] on span "TARGET: $242.5" at bounding box center [442, 310] width 59 height 6
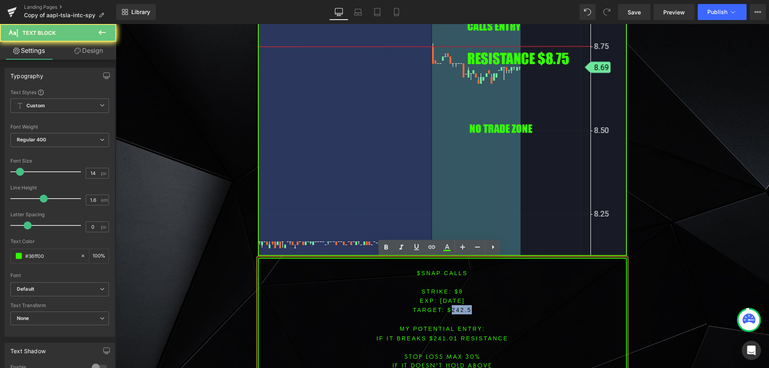
click at [455, 307] on span "TARGET: $242.5" at bounding box center [442, 310] width 59 height 6
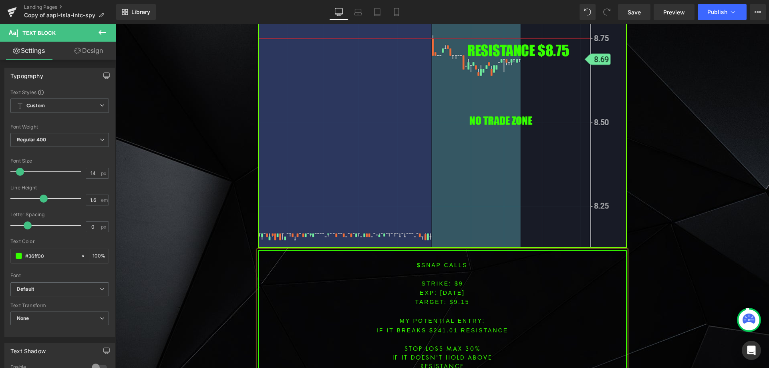
scroll to position [720, 0]
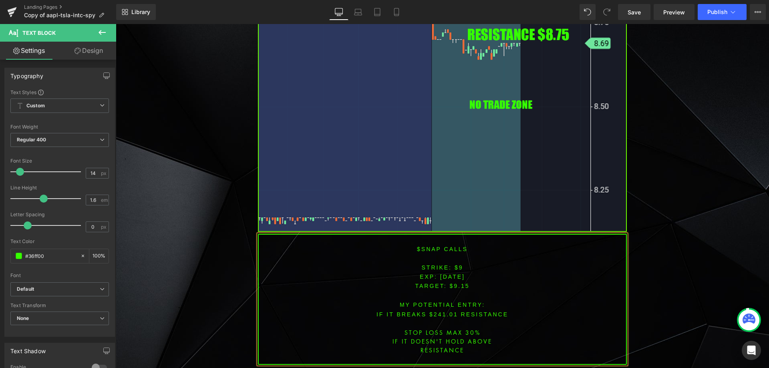
click at [440, 315] on p "IF IT BREAKS $241.01 resistance" at bounding box center [442, 314] width 367 height 9
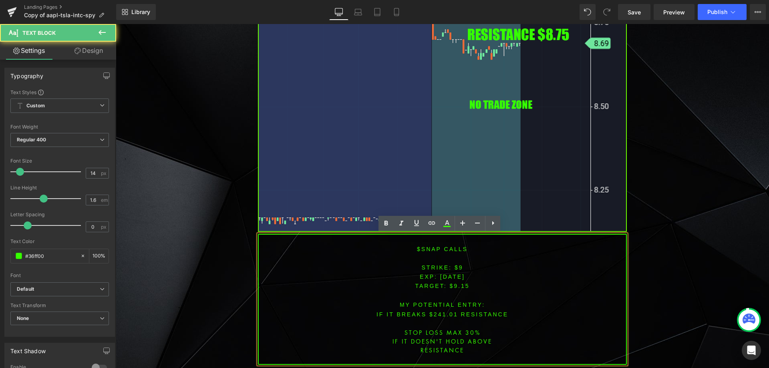
click at [439, 311] on font "IF IT BREAKS $241.01 resistance" at bounding box center [442, 314] width 132 height 6
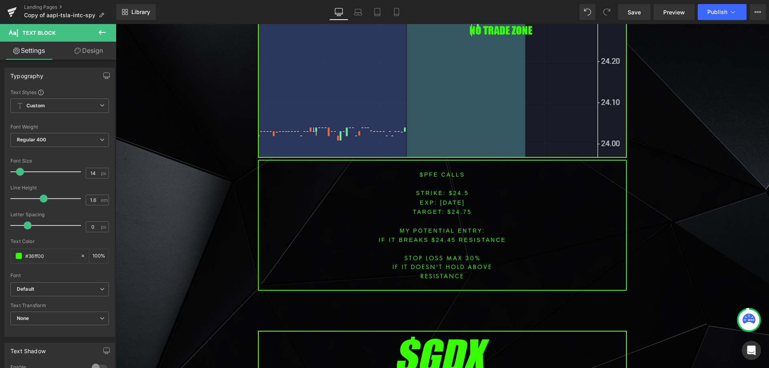
scroll to position [1188, 0]
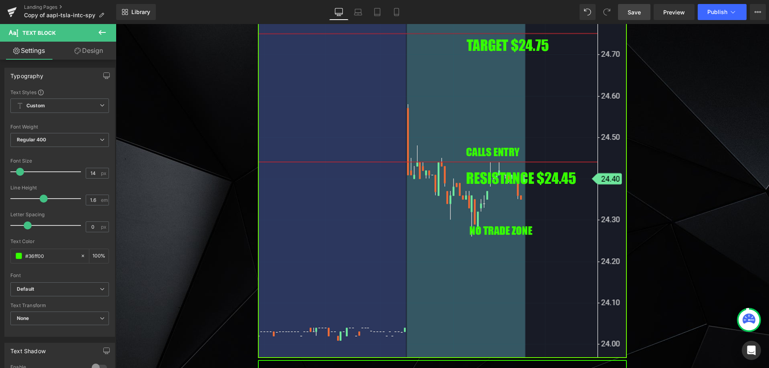
click at [631, 11] on span "Save" at bounding box center [633, 12] width 13 height 8
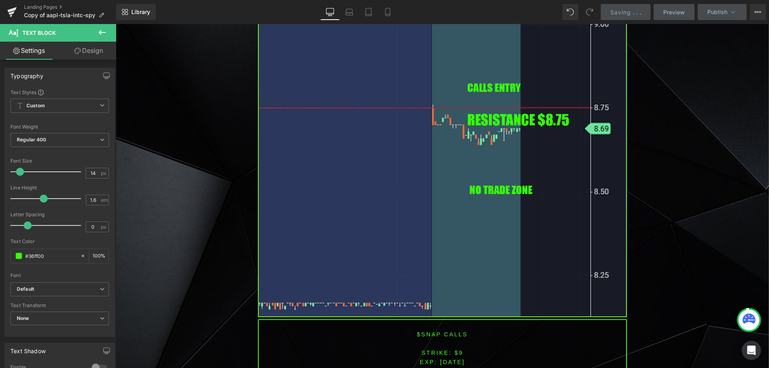
scroll to position [627, 0]
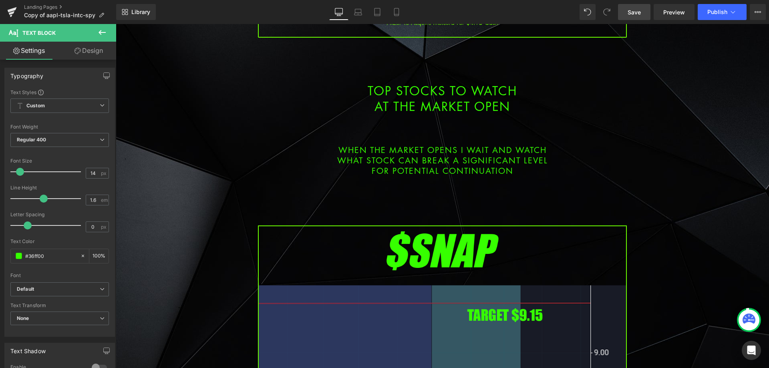
drag, startPoint x: 639, startPoint y: 10, endPoint x: 523, endPoint y: 6, distance: 115.8
click at [639, 10] on span "Save" at bounding box center [633, 12] width 13 height 8
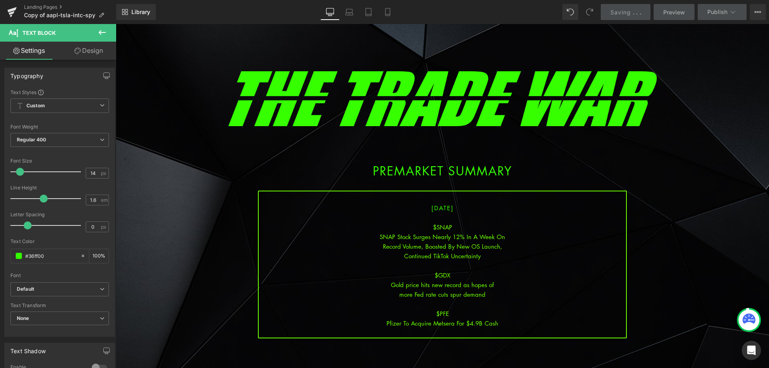
scroll to position [0, 0]
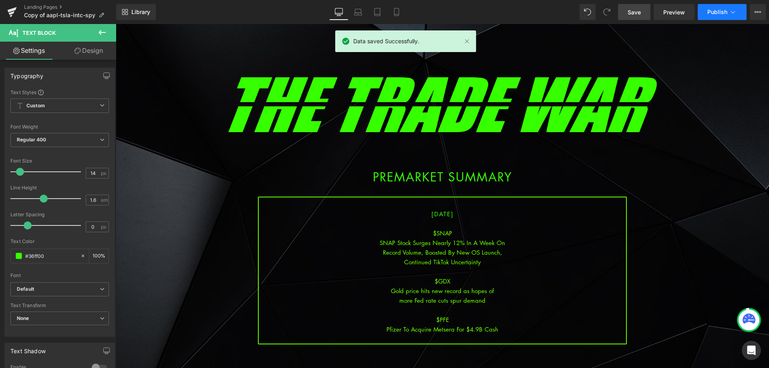
click at [718, 16] on button "Publish" at bounding box center [722, 12] width 49 height 16
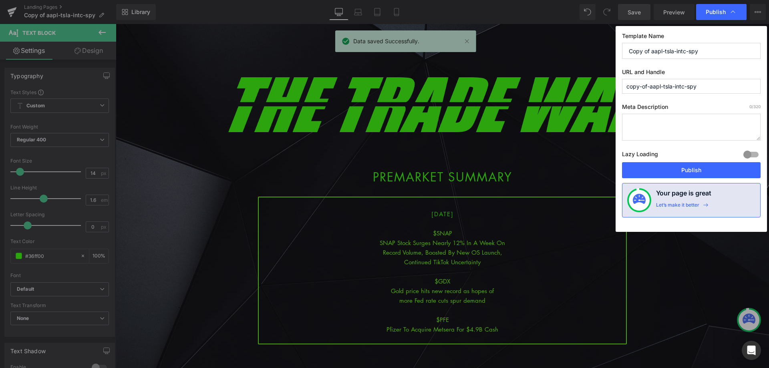
drag, startPoint x: 725, startPoint y: 49, endPoint x: 588, endPoint y: 46, distance: 137.0
click at [588, 46] on div "Publish Template Name Copy of aapl-tsla-intc-spy URL and Handle copy-of-aapl-ts…" at bounding box center [384, 184] width 769 height 368
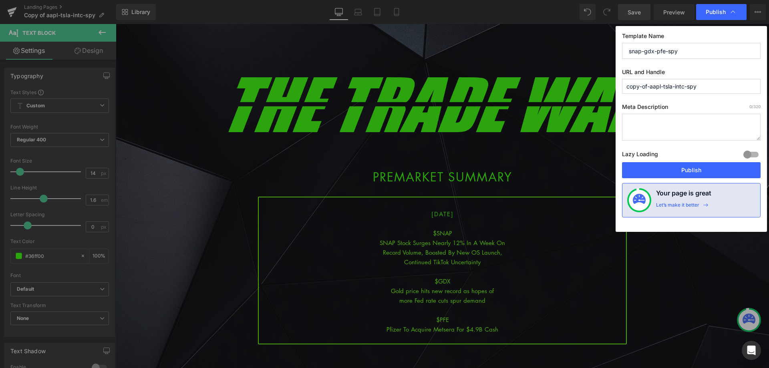
drag, startPoint x: 692, startPoint y: 56, endPoint x: 602, endPoint y: 51, distance: 89.8
click at [602, 51] on div "Publish Template Name snap-gdx-pfe-spy URL and Handle copy-of-aapl-tsla-intc-sp…" at bounding box center [384, 184] width 769 height 368
type input "snap-gdx-pfe-spy"
drag, startPoint x: 622, startPoint y: 82, endPoint x: 582, endPoint y: 85, distance: 40.5
click at [581, 83] on div "Publish Template Name snap-gdx-pfe-spy URL and Handle copy-of-aapl-tsla-intc-sp…" at bounding box center [384, 184] width 769 height 368
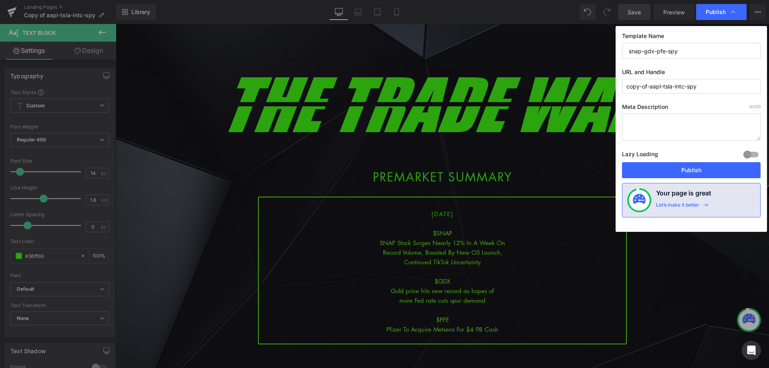
paste input "snap-gdx-pfe"
type input "snap-gdx-pfe-spy"
click at [686, 175] on button "Publish" at bounding box center [691, 170] width 139 height 16
